Goal: Check status: Check status

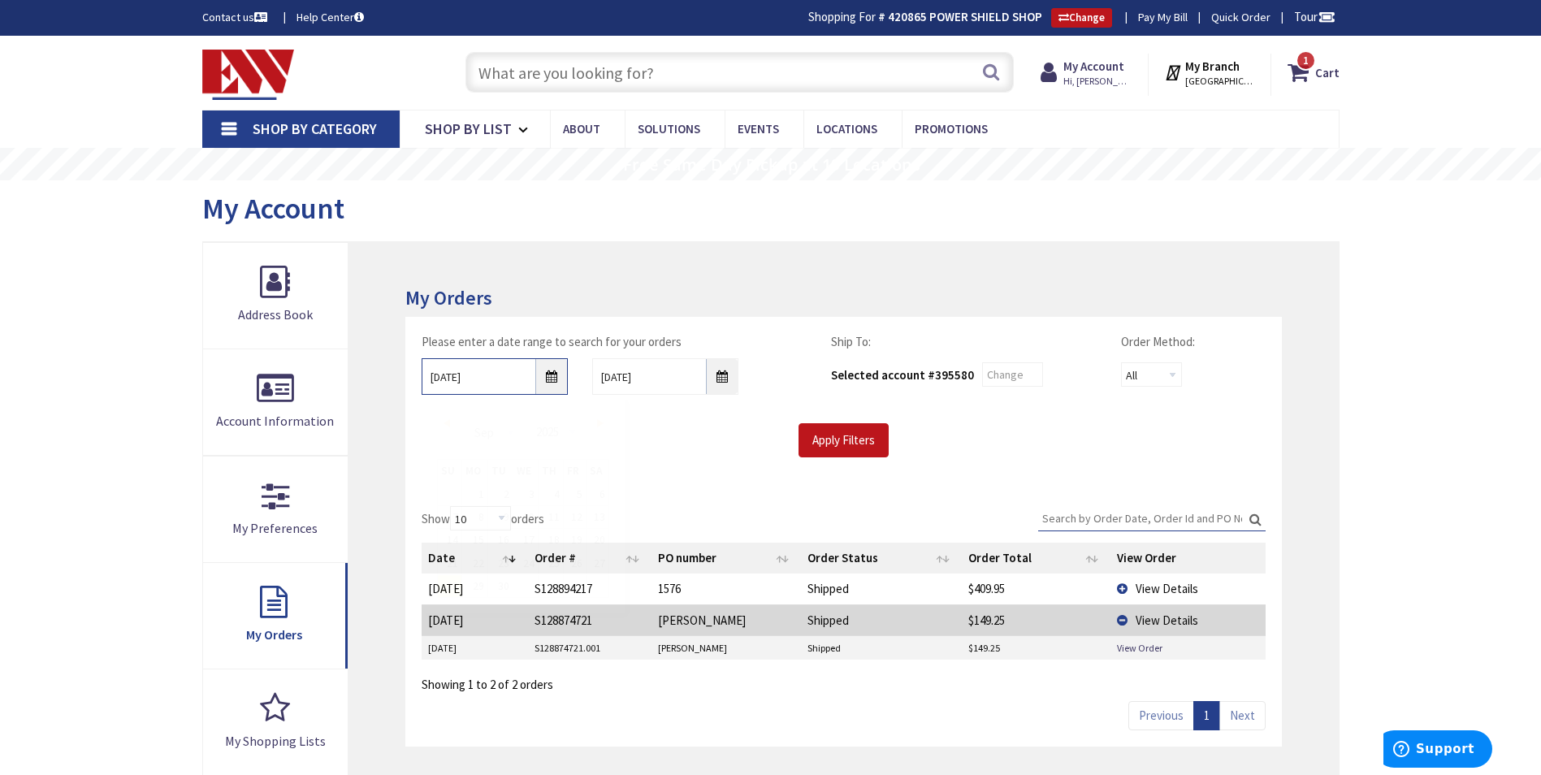
click at [552, 377] on input "[DATE]" at bounding box center [494, 376] width 146 height 37
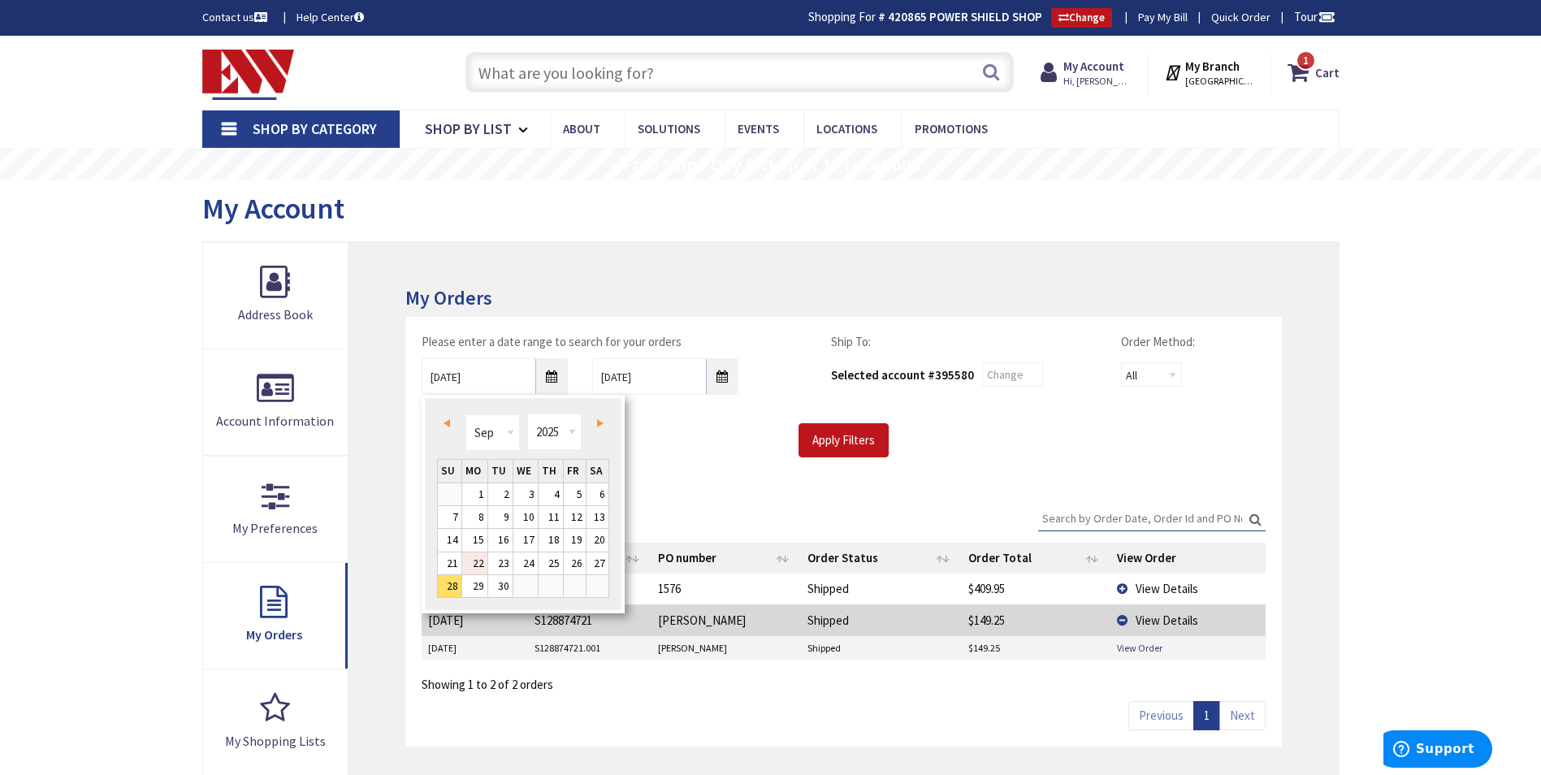
click at [486, 564] on link "22" at bounding box center [474, 563] width 25 height 22
type input "[DATE]"
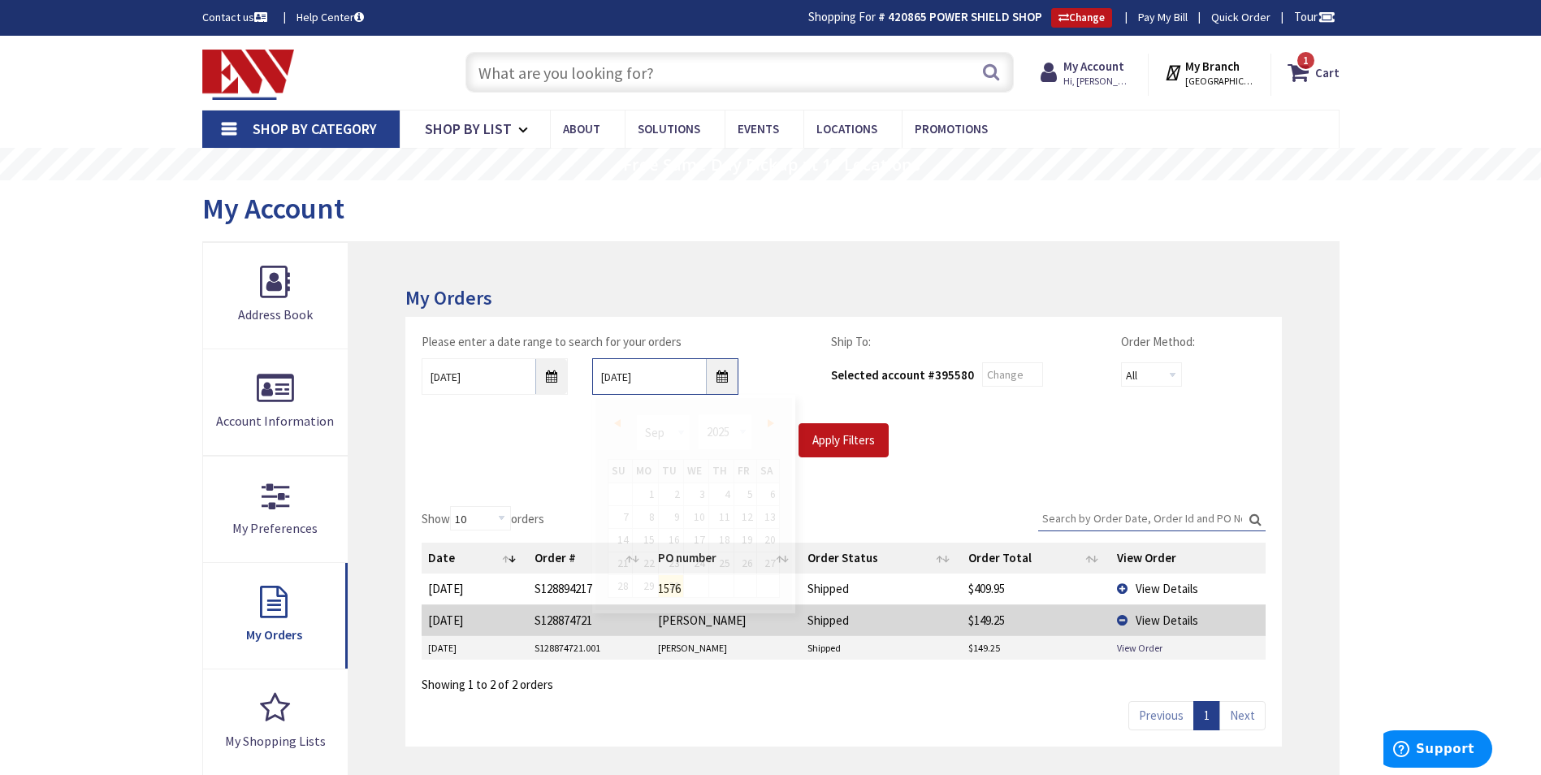
click at [724, 383] on input "[DATE]" at bounding box center [665, 376] width 146 height 37
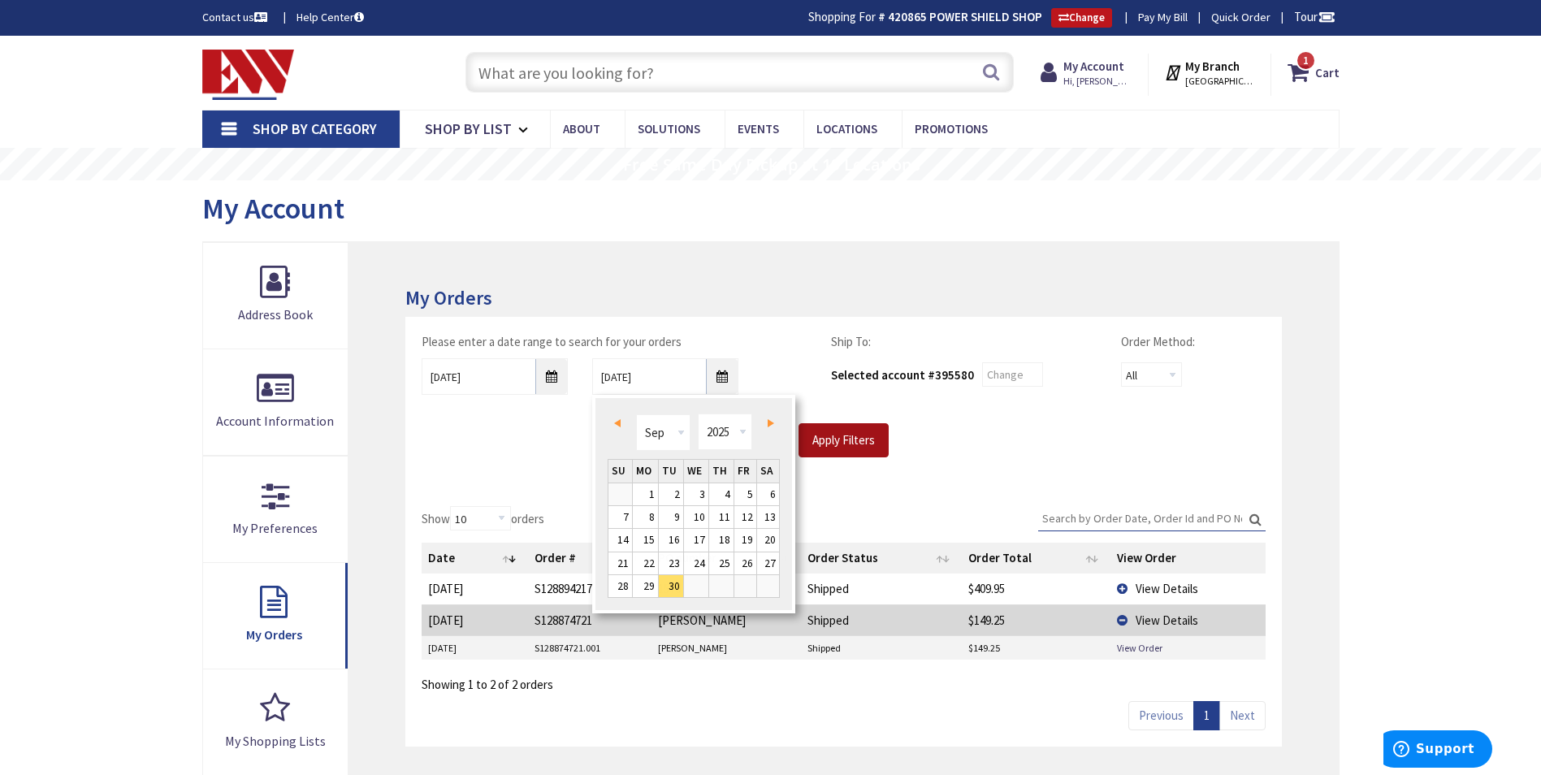
click at [844, 440] on input "Apply Filters" at bounding box center [843, 440] width 90 height 34
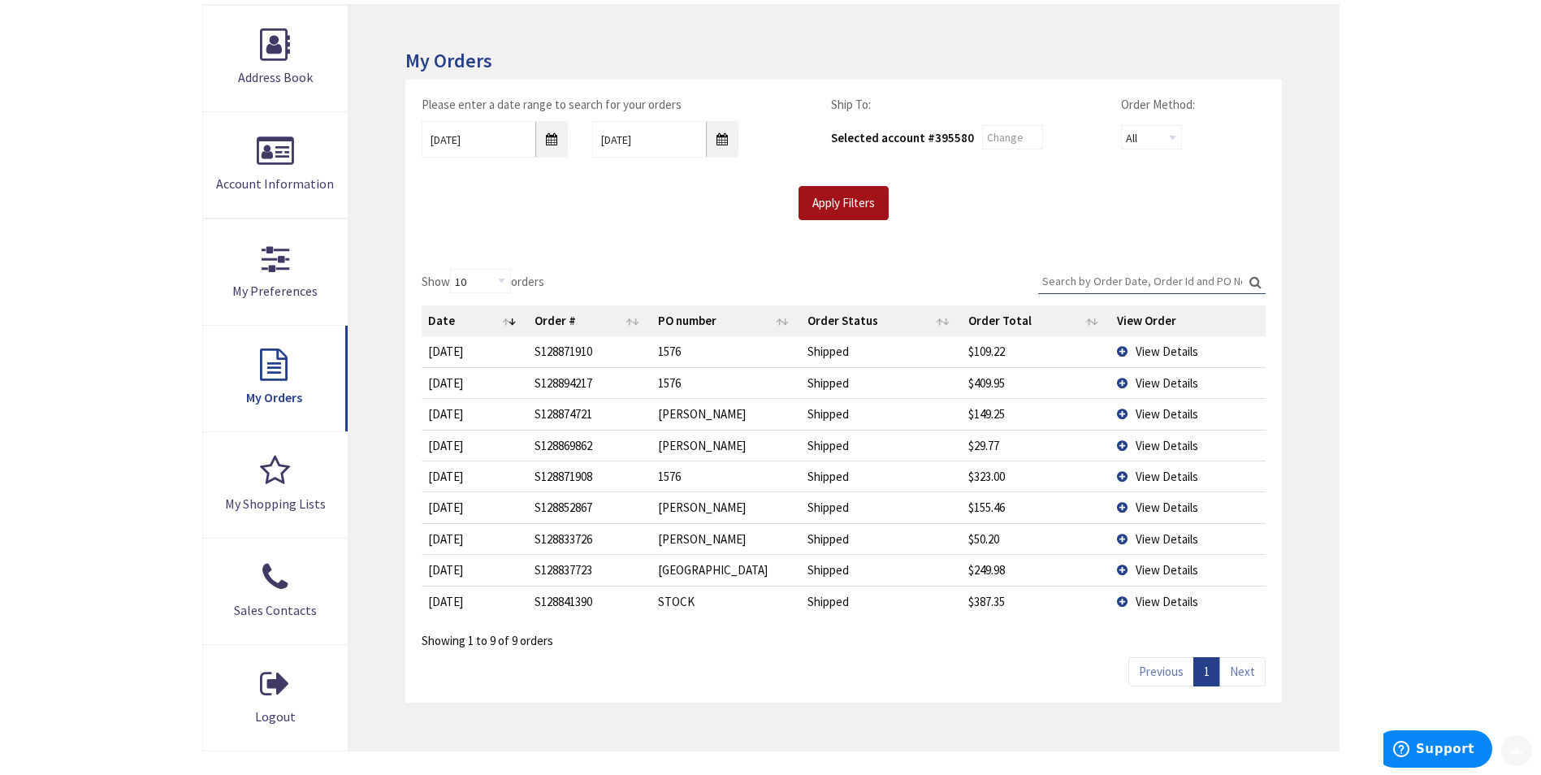
scroll to position [244, 0]
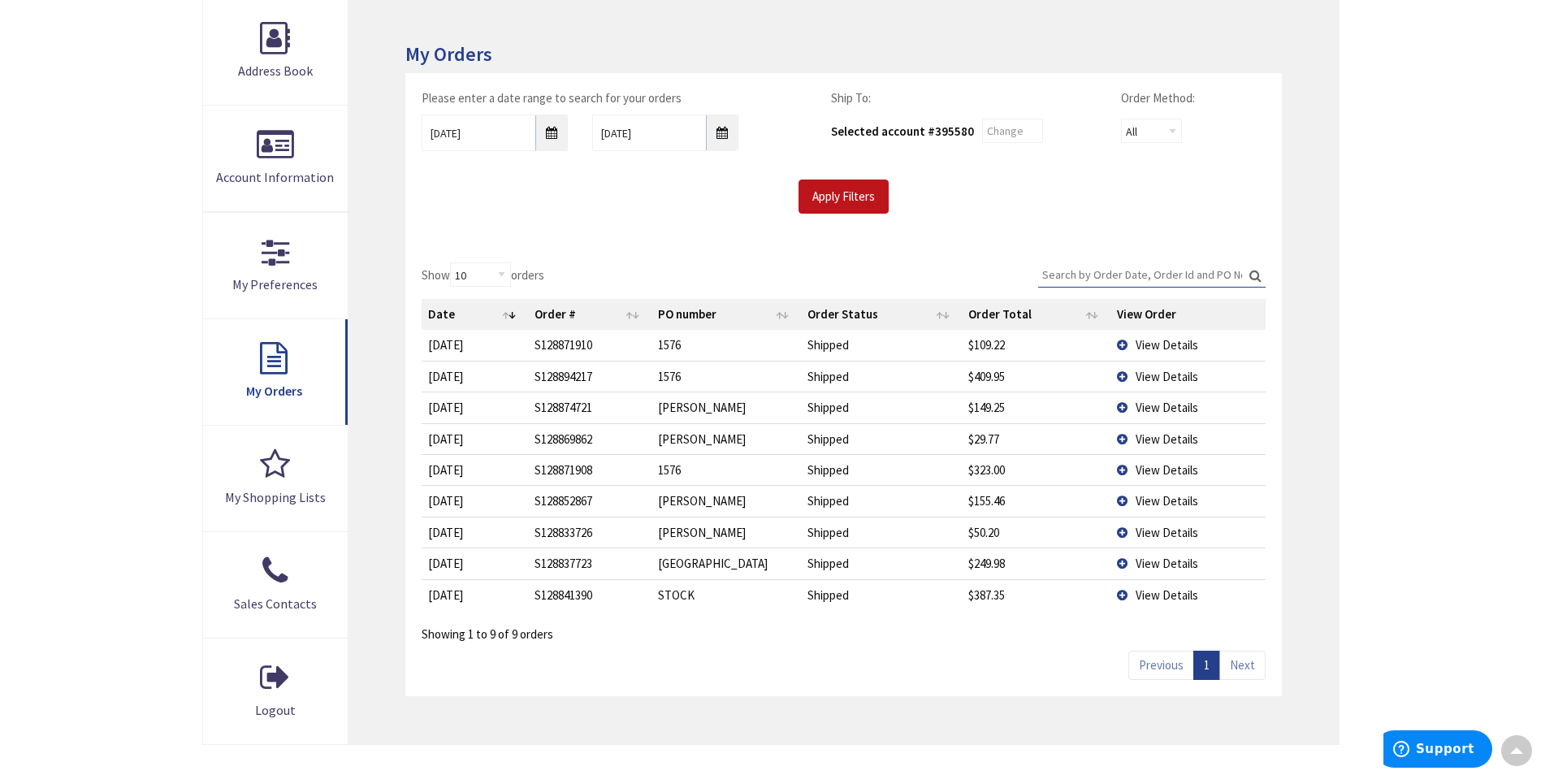
click at [1119, 564] on td "View Details" at bounding box center [1187, 562] width 154 height 31
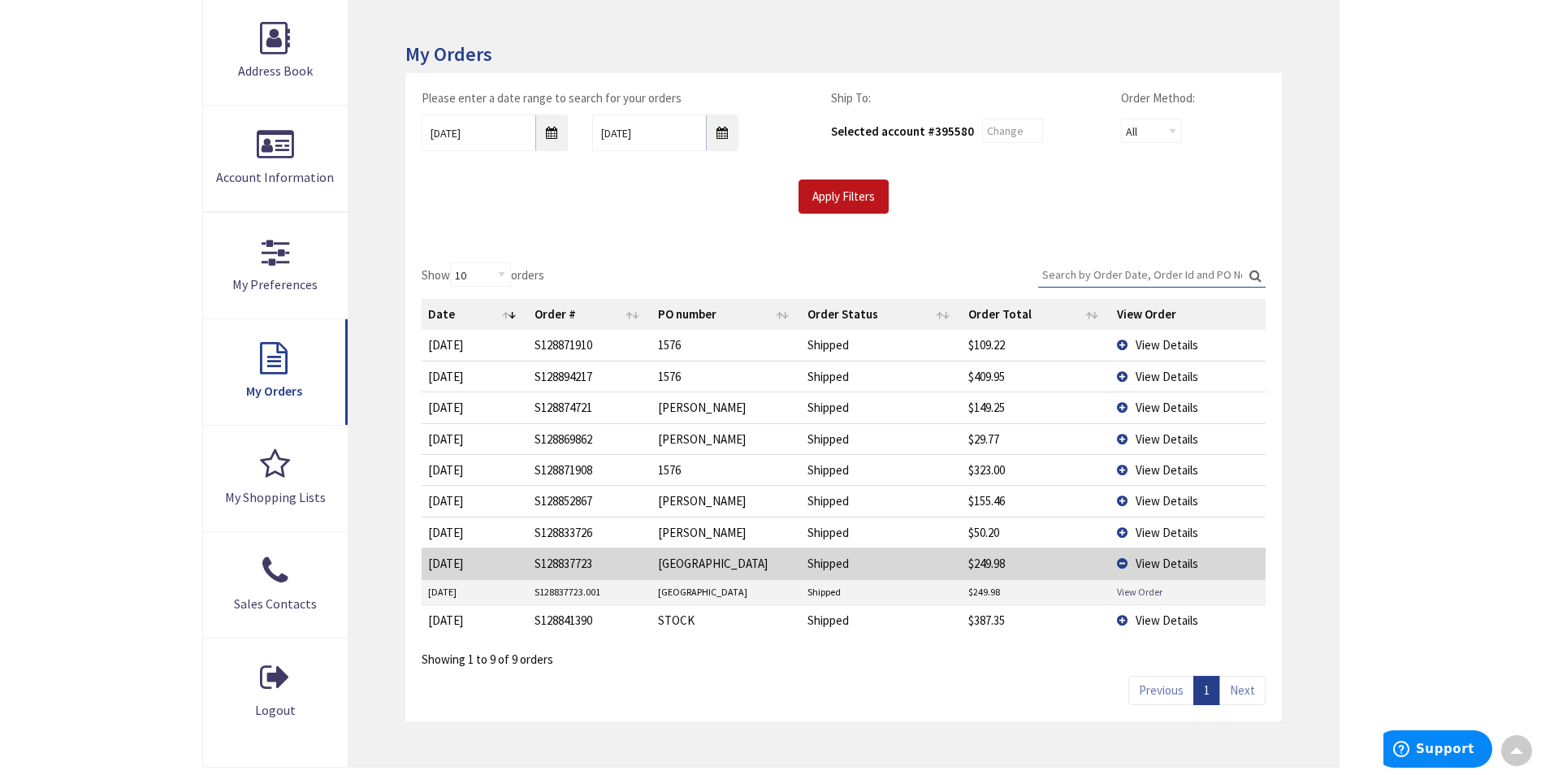
click at [1132, 586] on link "View Order" at bounding box center [1139, 592] width 45 height 14
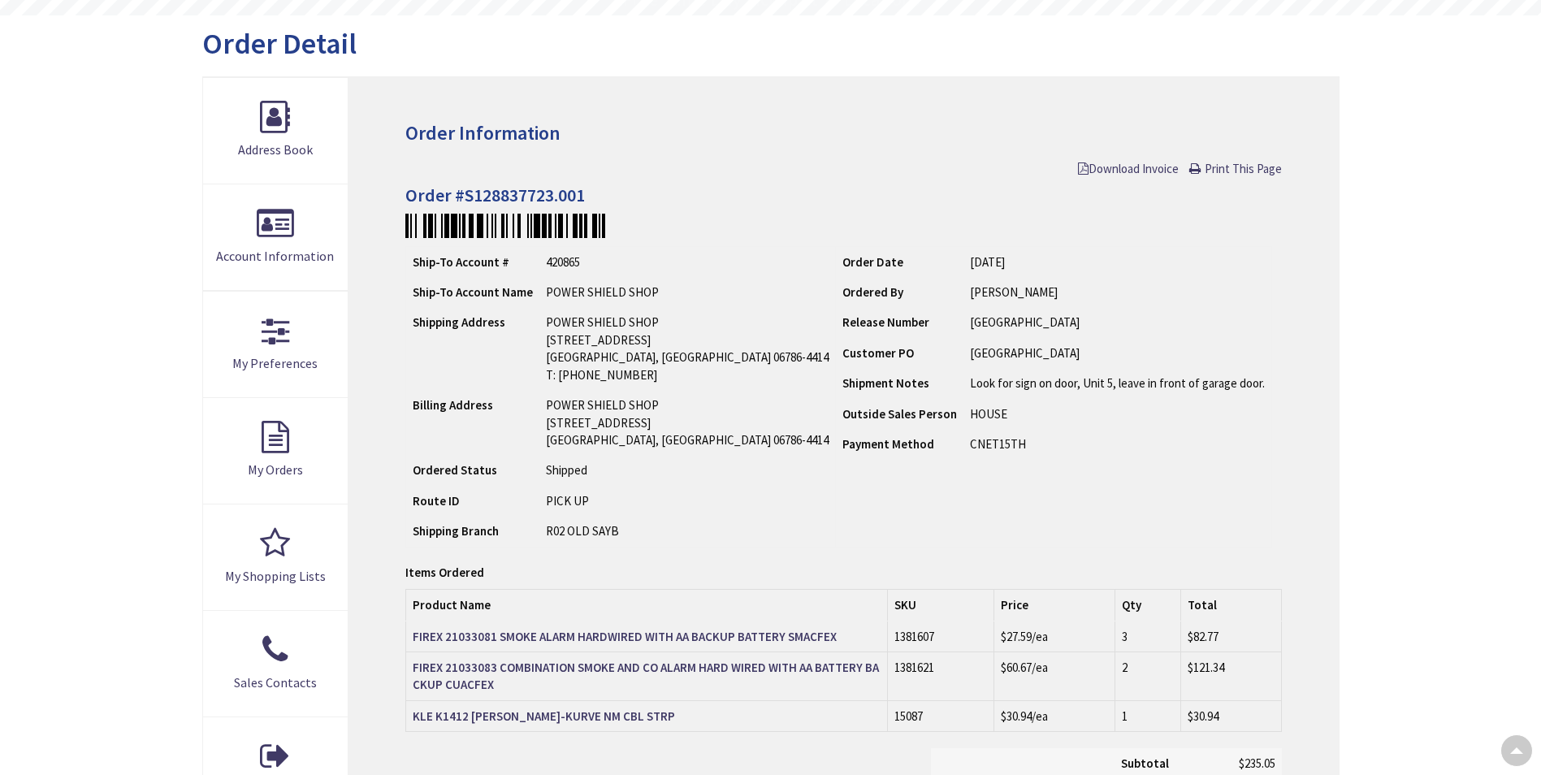
type input "[GEOGRAPHIC_DATA], [GEOGRAPHIC_DATA]"
